Goal: Task Accomplishment & Management: Use online tool/utility

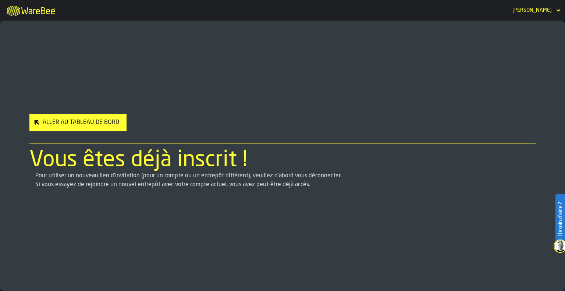
click at [104, 122] on div "Aller au Tableau de Bord" at bounding box center [81, 122] width 82 height 9
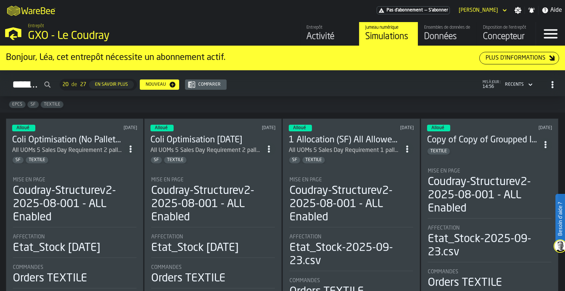
click at [316, 32] on div "Activité" at bounding box center [329, 37] width 47 height 12
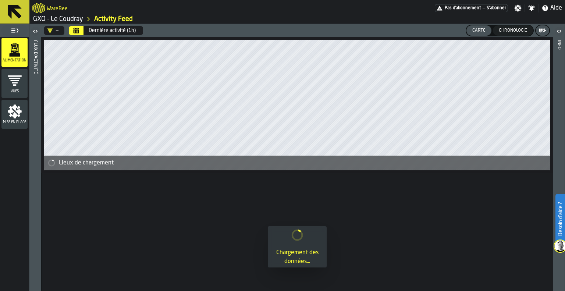
click at [10, 80] on icon "menu Vues" at bounding box center [14, 80] width 15 height 15
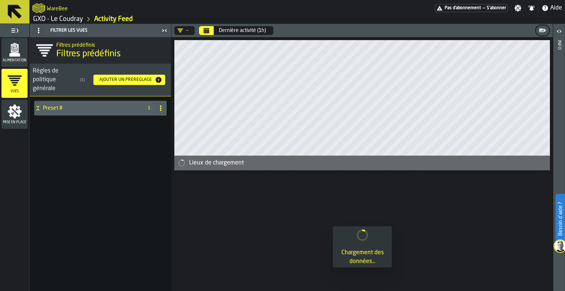
click at [17, 33] on icon "button-toggle-Basculer le menu complet" at bounding box center [14, 30] width 9 height 9
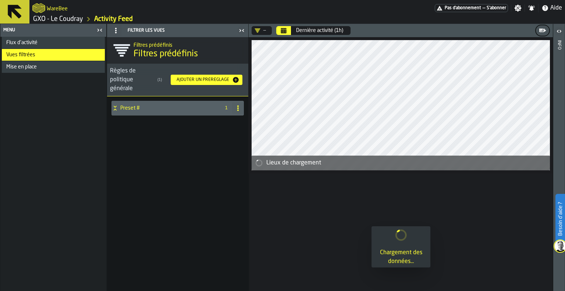
click at [98, 27] on icon "button-toggle-Fermez-moi" at bounding box center [99, 30] width 9 height 9
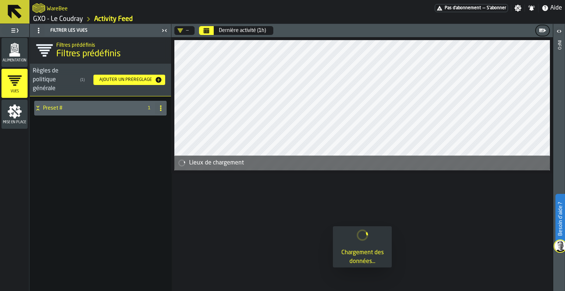
click at [19, 28] on icon "button-toggle-Basculer le menu complet" at bounding box center [14, 30] width 9 height 9
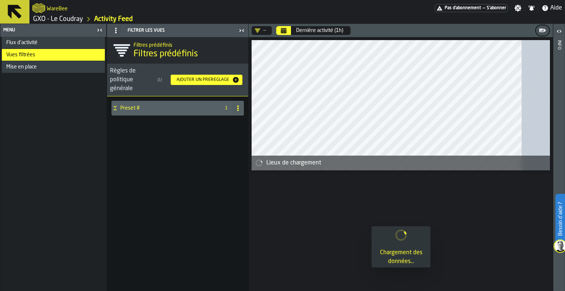
click at [19, 28] on div "Menu" at bounding box center [48, 30] width 93 height 5
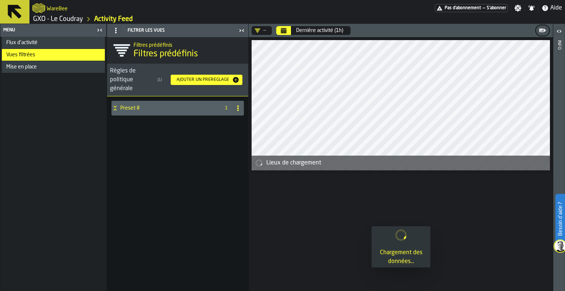
click at [17, 9] on icon at bounding box center [15, 12] width 18 height 18
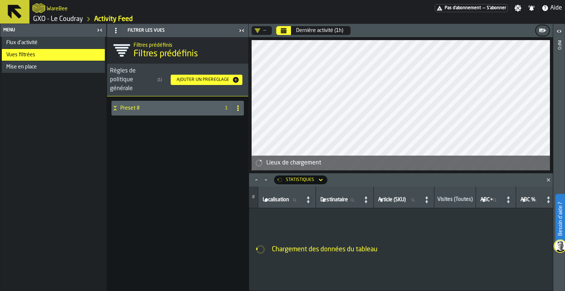
click at [65, 18] on link "GXO - Le Coudray" at bounding box center [58, 19] width 50 height 8
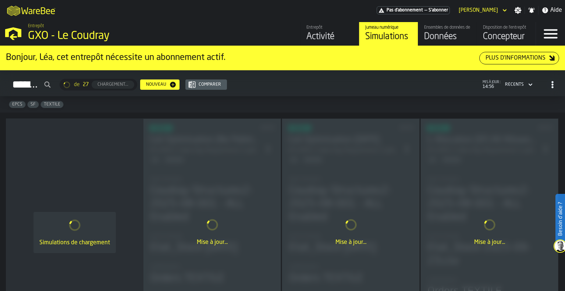
click at [451, 33] on div "Données" at bounding box center [447, 37] width 47 height 12
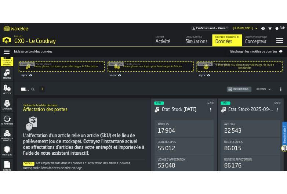
scroll to position [21, 0]
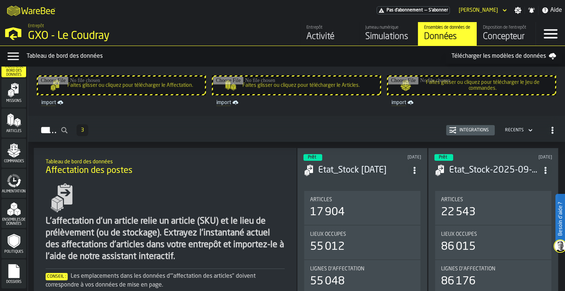
click at [11, 265] on icon "menu Dossiers" at bounding box center [13, 271] width 11 height 14
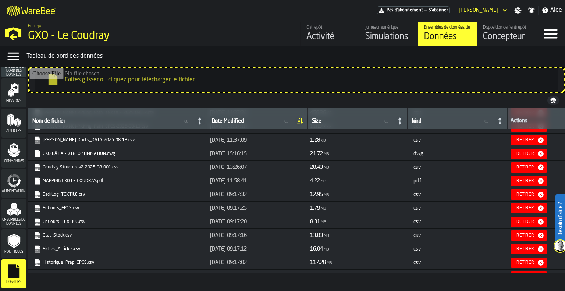
scroll to position [72, 0]
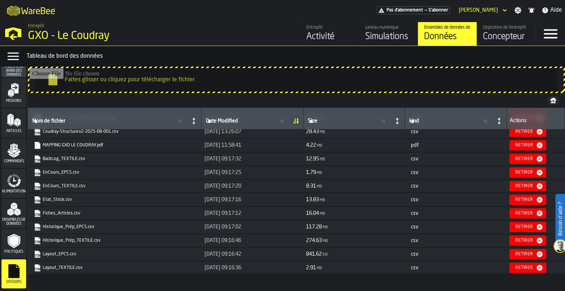
drag, startPoint x: 178, startPoint y: 237, endPoint x: 235, endPoint y: 243, distance: 57.6
click at [235, 243] on td "[DATE] 09:16:46" at bounding box center [252, 240] width 102 height 14
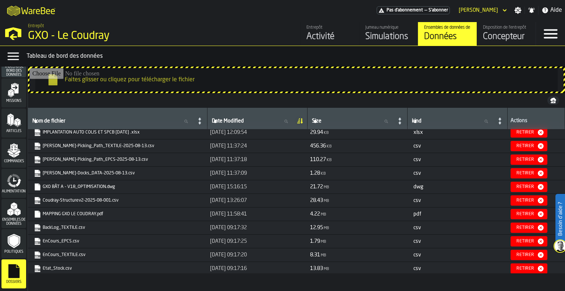
scroll to position [0, 0]
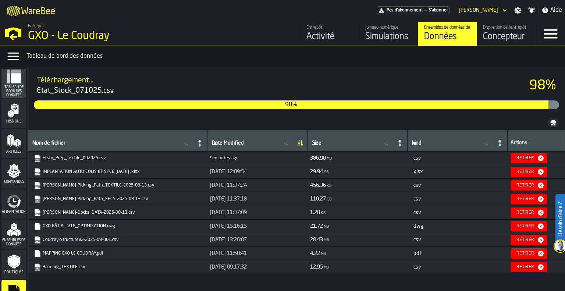
scroll to position [21, 0]
